Goal: Information Seeking & Learning: Find specific fact

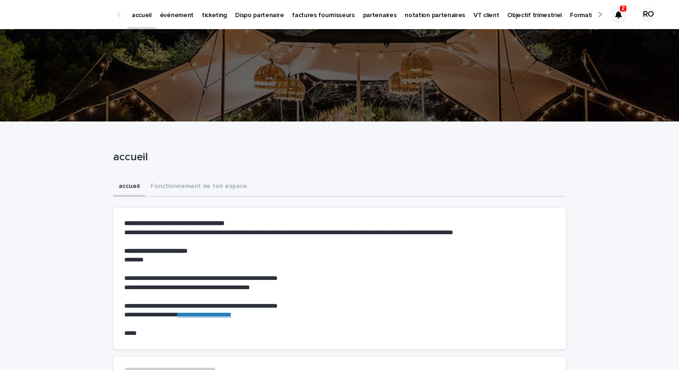
click at [160, 17] on p "événement" at bounding box center [177, 9] width 34 height 19
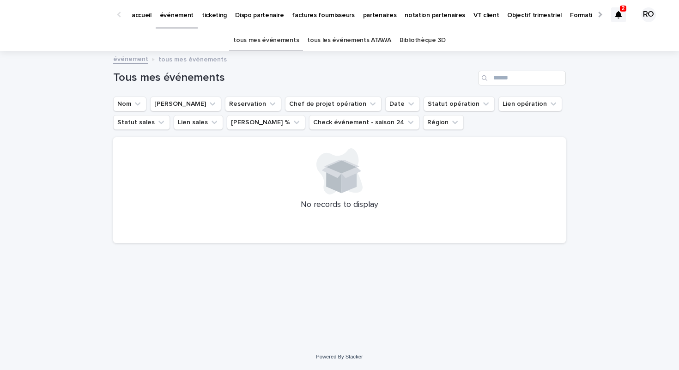
click at [345, 42] on link "tous les événements ATAWA" at bounding box center [349, 41] width 84 height 22
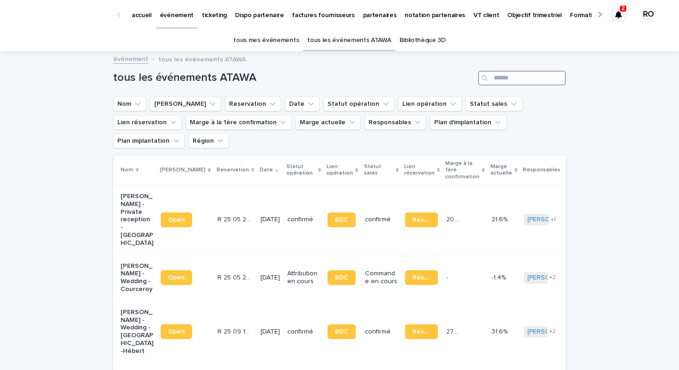
click at [511, 76] on input "Search" at bounding box center [522, 78] width 88 height 15
paste input "*******"
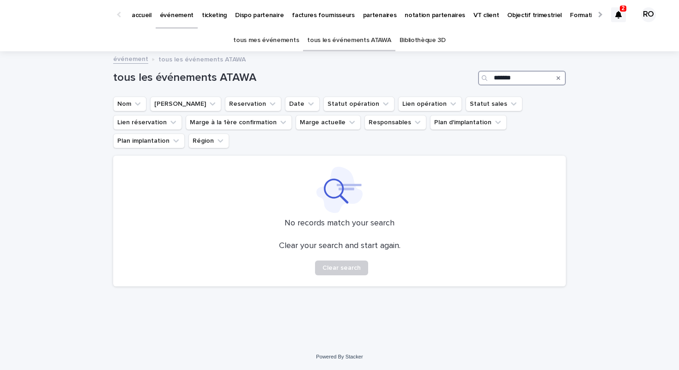
click at [527, 79] on input "*******" at bounding box center [522, 78] width 88 height 15
paste input "Search"
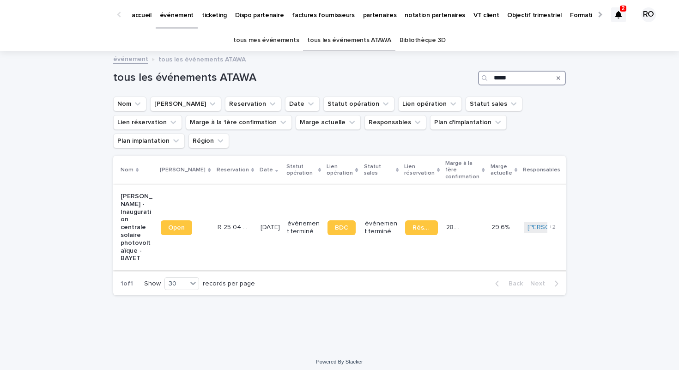
type input "*****"
click at [287, 220] on p "événement terminé" at bounding box center [303, 228] width 33 height 16
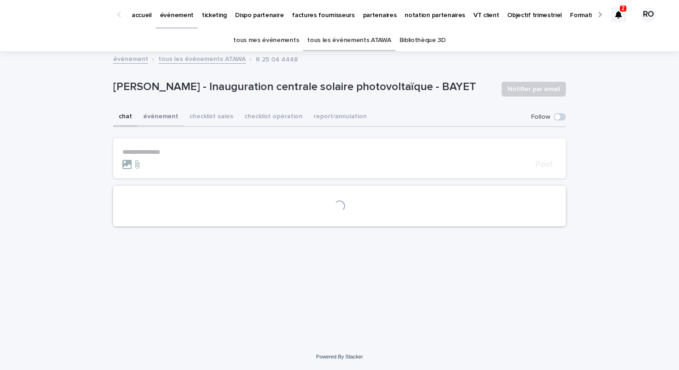
click at [156, 119] on button "événement" at bounding box center [161, 117] width 46 height 19
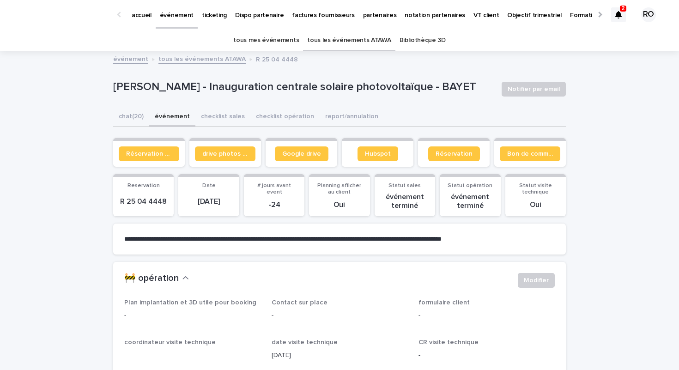
click at [160, 117] on button "événement" at bounding box center [172, 117] width 46 height 19
drag, startPoint x: 167, startPoint y: 197, endPoint x: 114, endPoint y: 195, distance: 53.6
click at [114, 195] on section "Reservation R 25 04 4448" at bounding box center [143, 195] width 61 height 42
copy p "R 25 04 4448"
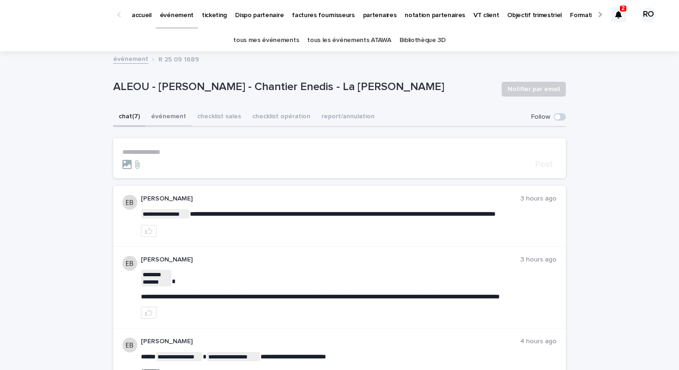
click at [170, 116] on button "événement" at bounding box center [168, 117] width 46 height 19
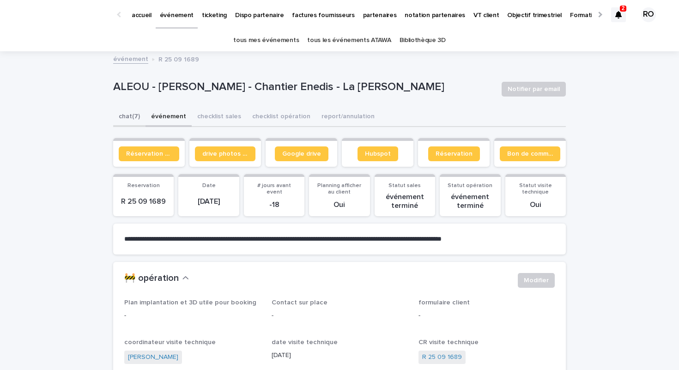
click at [133, 118] on button "chat (7)" at bounding box center [129, 117] width 32 height 19
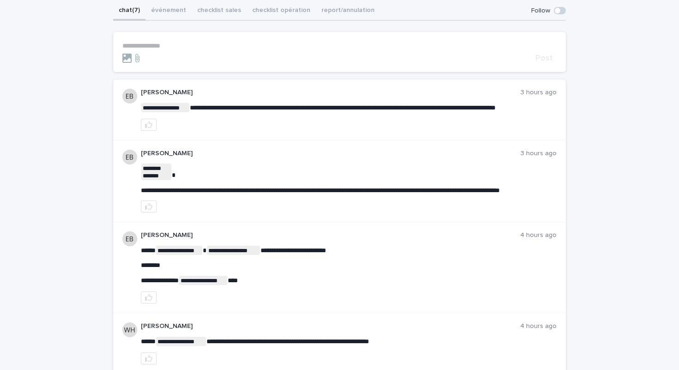
scroll to position [108, 0]
